Goal: Task Accomplishment & Management: Manage account settings

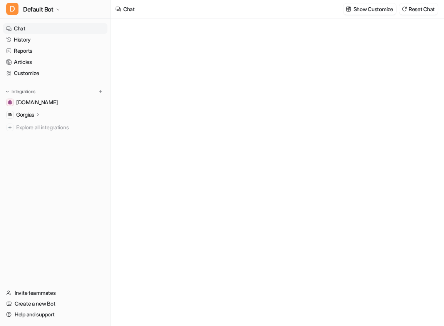
type textarea "**********"
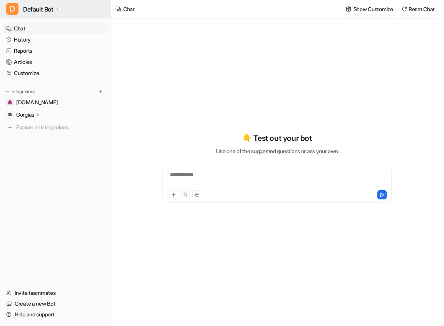
click at [47, 11] on span "Default Bot" at bounding box center [38, 9] width 30 height 11
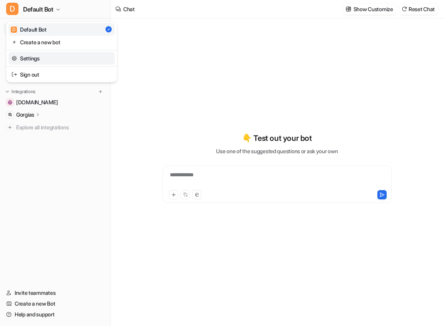
click at [26, 59] on link "Settings" at bounding box center [61, 58] width 106 height 13
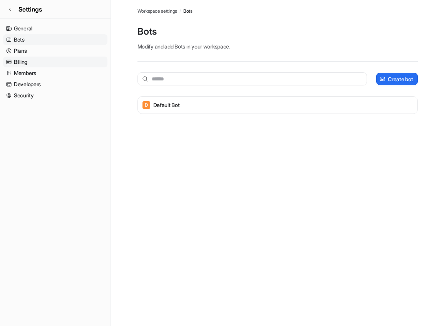
click at [20, 62] on link "Billing" at bounding box center [55, 62] width 104 height 11
click at [18, 62] on link "Billing" at bounding box center [55, 62] width 104 height 11
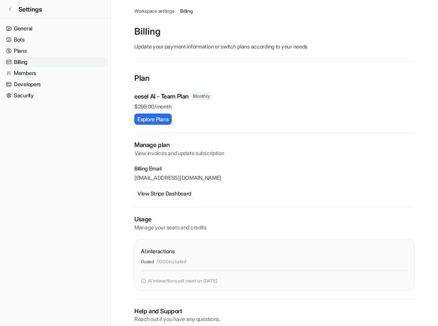
scroll to position [30, 0]
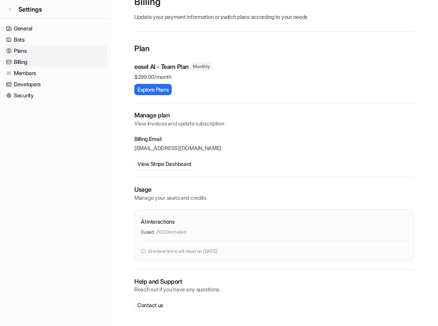
click at [32, 54] on link "Plans" at bounding box center [55, 50] width 104 height 11
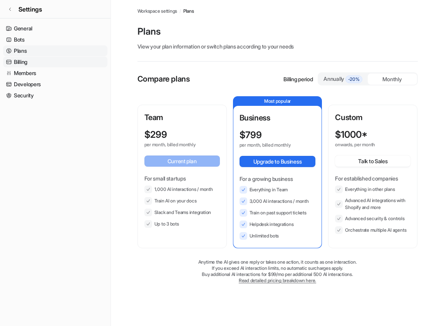
click at [24, 60] on link "Billing" at bounding box center [55, 62] width 104 height 11
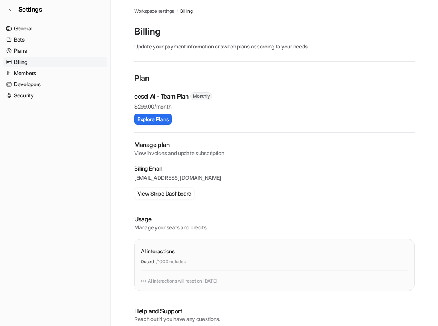
scroll to position [30, 0]
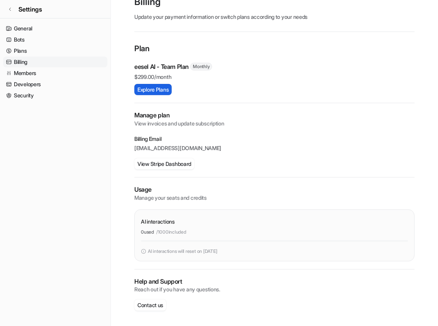
click at [158, 89] on button "Explore Plans" at bounding box center [152, 89] width 37 height 11
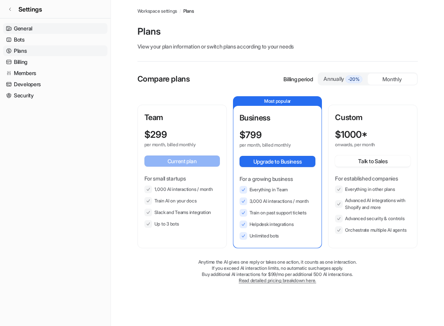
click at [15, 29] on link "General" at bounding box center [55, 28] width 104 height 11
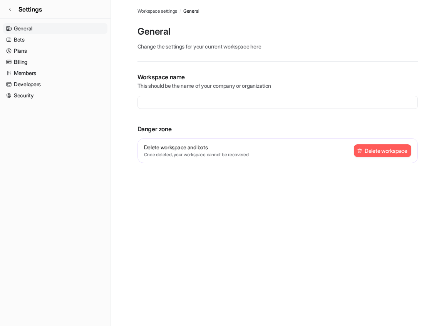
type input "**********"
click at [28, 39] on link "Bots" at bounding box center [55, 39] width 104 height 11
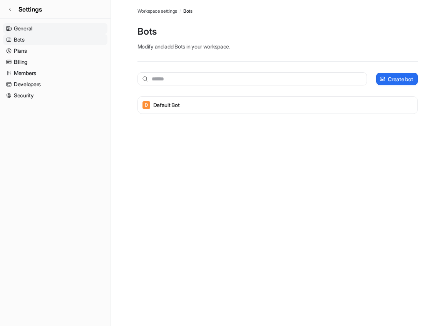
click at [34, 23] on nav "General Bots Plans Billing Members Developers Security" at bounding box center [55, 171] width 111 height 303
click at [31, 27] on link "General" at bounding box center [55, 28] width 104 height 11
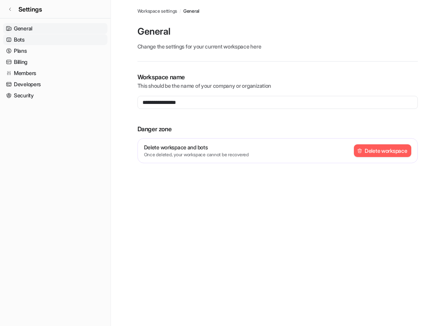
click at [42, 40] on link "Bots" at bounding box center [55, 39] width 104 height 11
click at [35, 50] on link "Plans" at bounding box center [55, 50] width 104 height 11
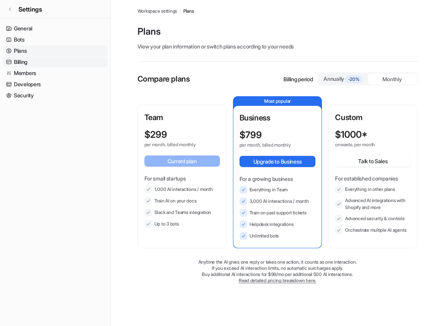
click at [32, 59] on link "Billing" at bounding box center [55, 62] width 104 height 11
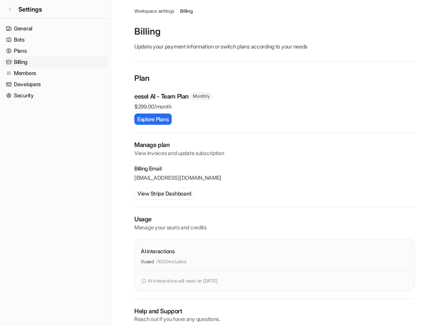
scroll to position [30, 0]
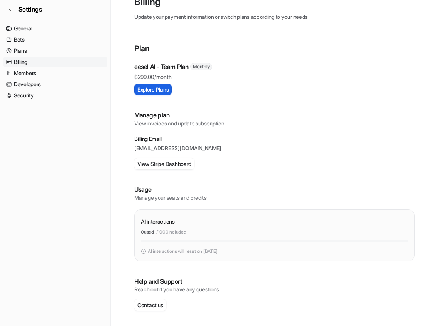
click at [153, 87] on button "Explore Plans" at bounding box center [152, 89] width 37 height 11
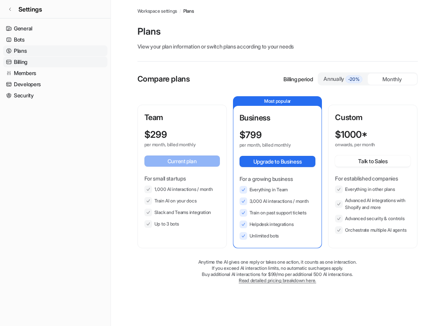
click at [26, 62] on link "Billing" at bounding box center [55, 62] width 104 height 11
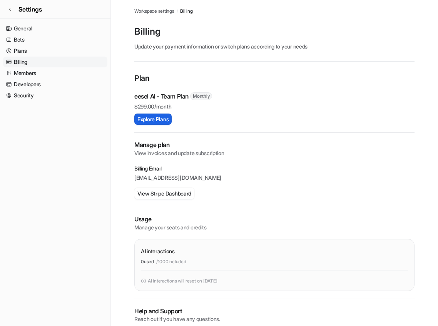
scroll to position [30, 0]
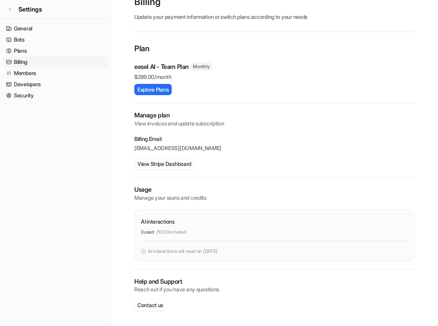
click at [157, 162] on button "View Stripe Dashboard" at bounding box center [164, 163] width 60 height 11
